Goal: Transaction & Acquisition: Download file/media

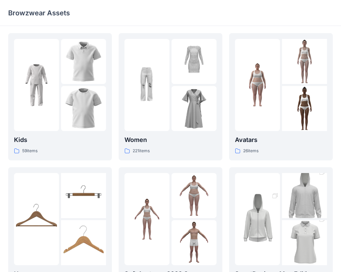
scroll to position [176, 0]
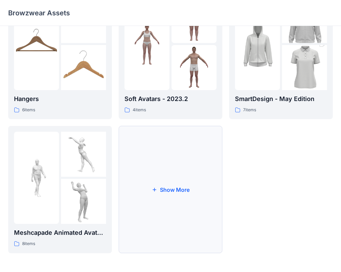
click at [165, 186] on button "Show More" at bounding box center [171, 189] width 104 height 127
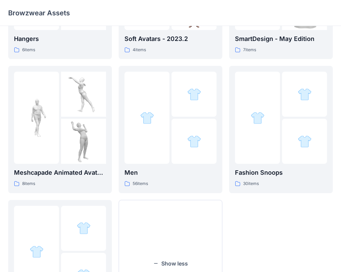
scroll to position [254, 0]
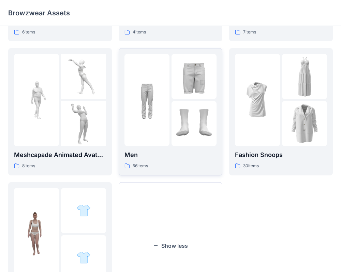
click at [180, 147] on div "Men 56 items" at bounding box center [170, 112] width 92 height 116
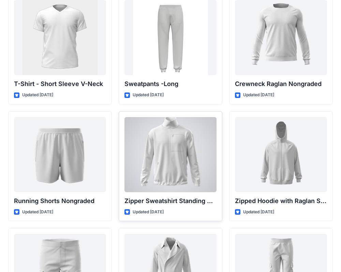
scroll to position [741, 0]
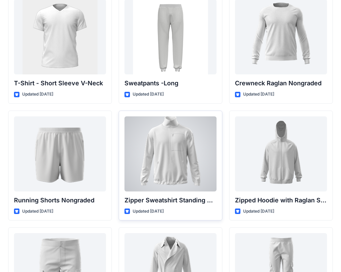
click at [168, 150] on div at bounding box center [170, 153] width 92 height 75
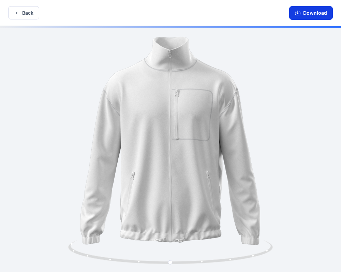
click at [314, 16] on button "Download" at bounding box center [311, 13] width 44 height 14
click at [311, 12] on button "Download" at bounding box center [311, 13] width 44 height 14
click at [300, 11] on icon "button" at bounding box center [297, 12] width 5 height 5
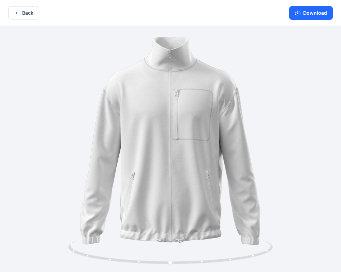
click at [304, 16] on button "Download" at bounding box center [311, 13] width 44 height 14
